Goal: Find specific page/section: Find specific page/section

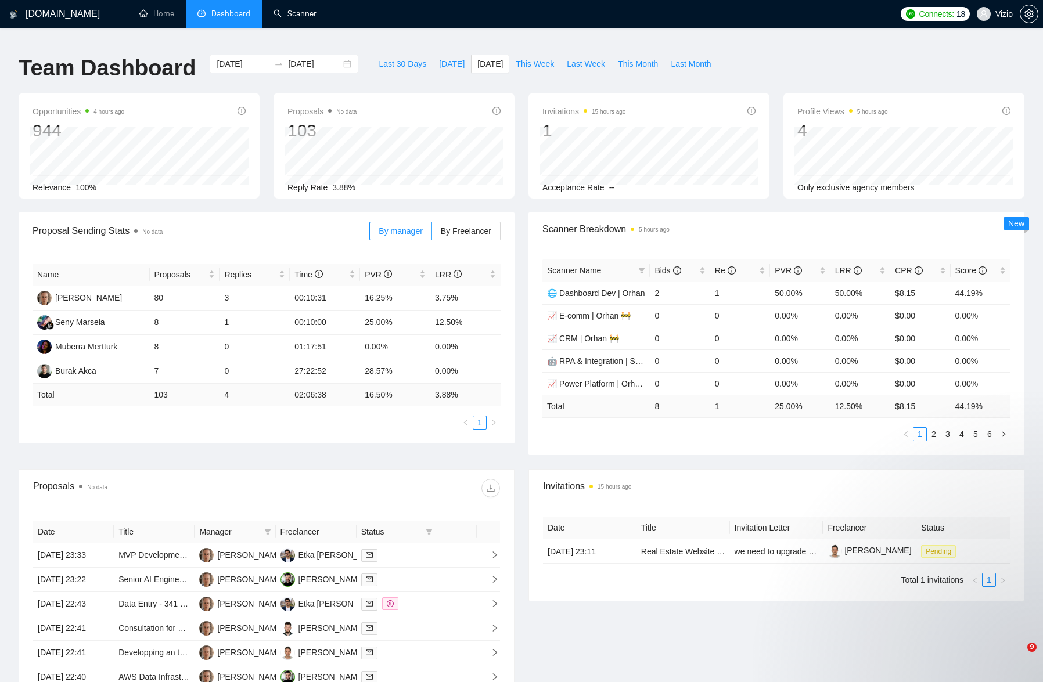
click at [305, 17] on link "Scanner" at bounding box center [295, 14] width 43 height 10
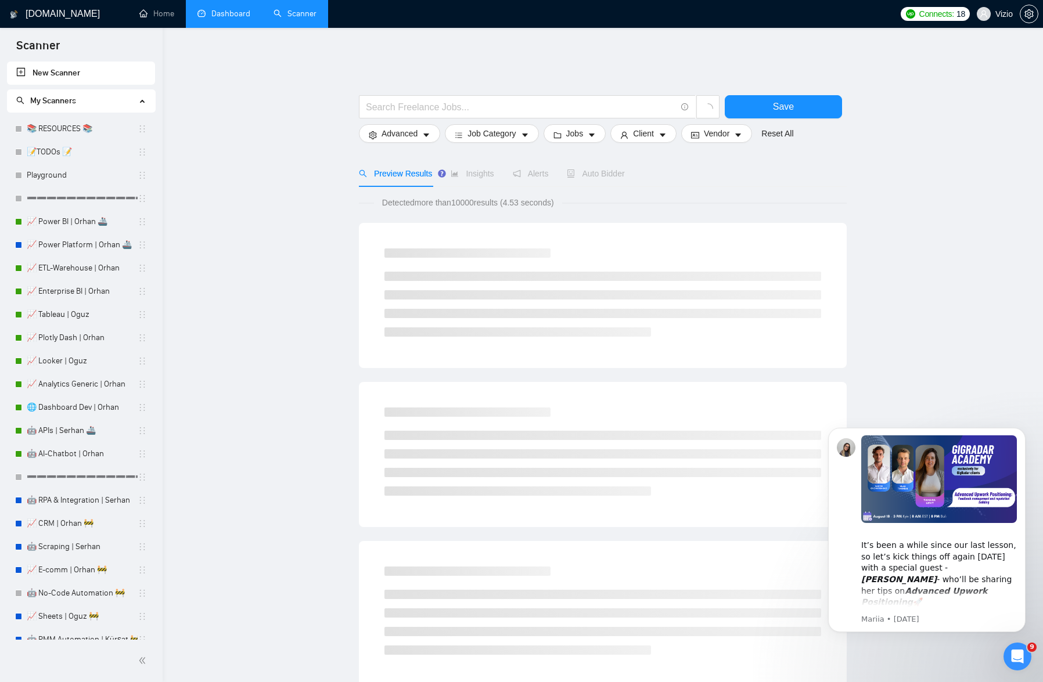
click at [197, 10] on link "Dashboard" at bounding box center [223, 14] width 53 height 10
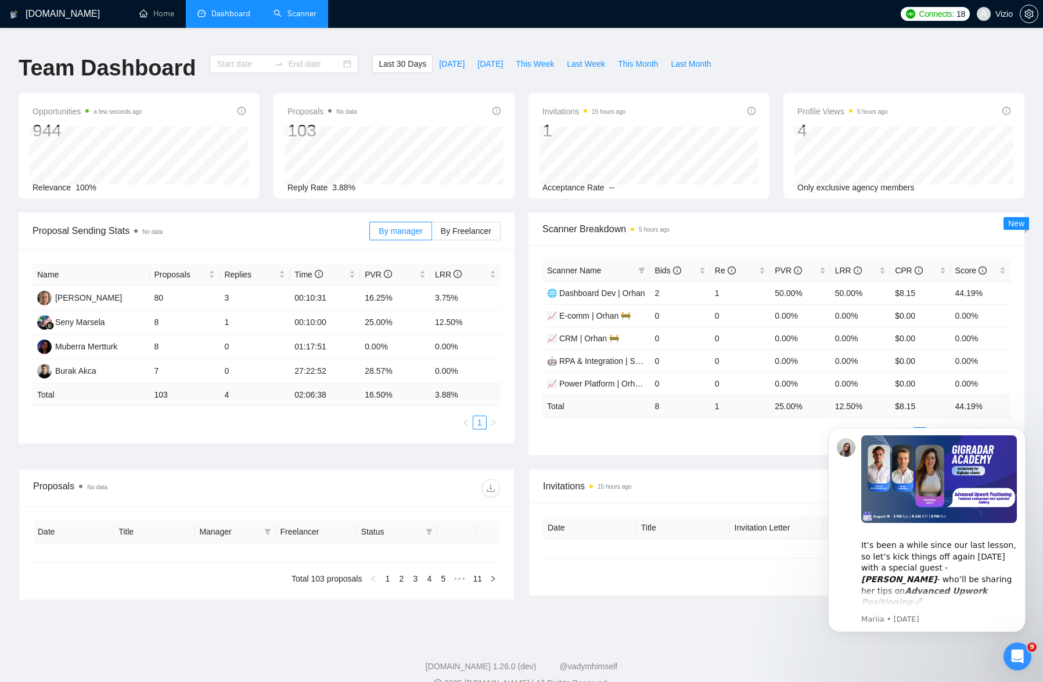
type input "[DATE]"
